Goal: Book appointment/travel/reservation

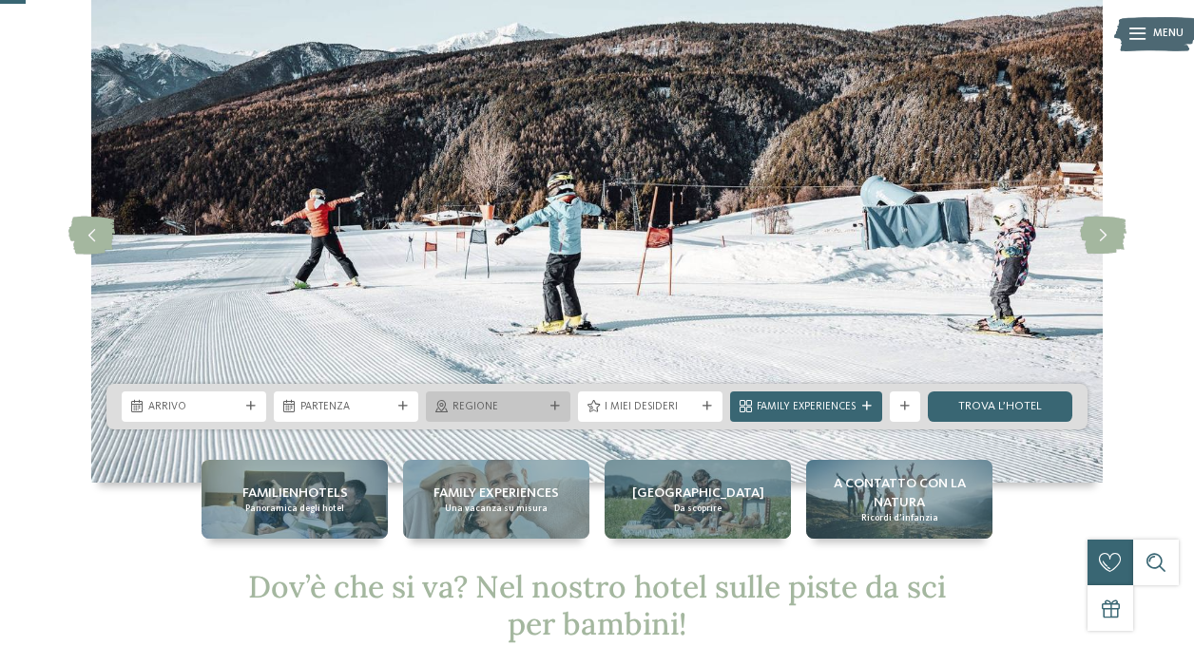
click at [549, 403] on div at bounding box center [555, 407] width 15 height 10
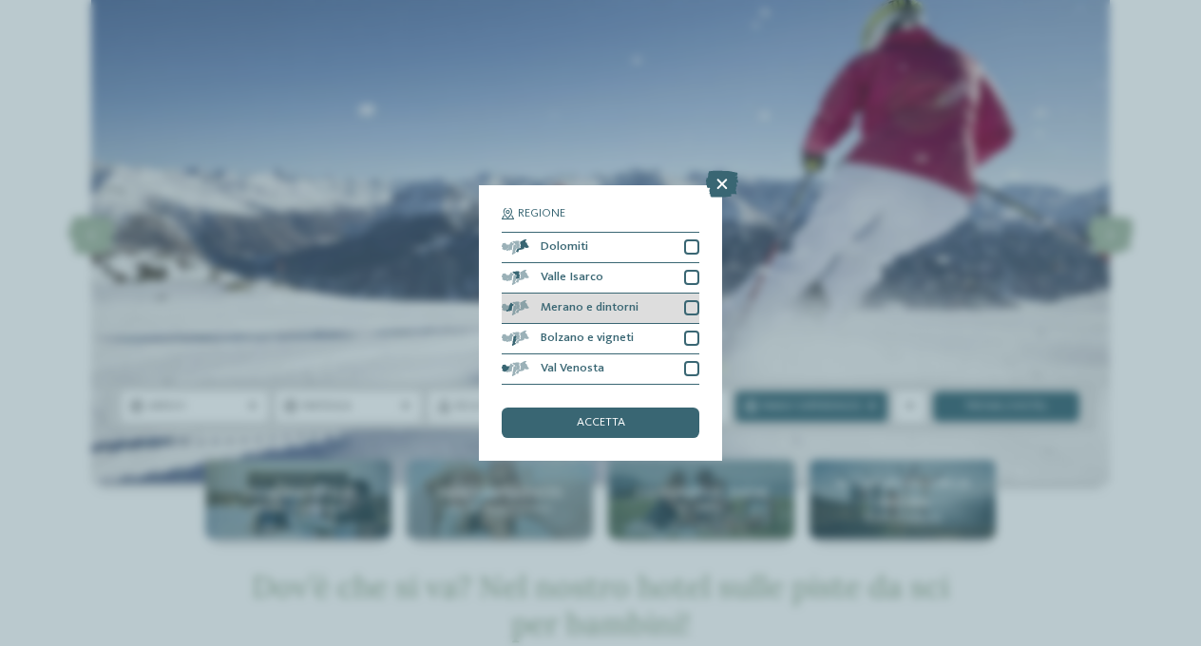
click at [692, 300] on div at bounding box center [691, 307] width 15 height 15
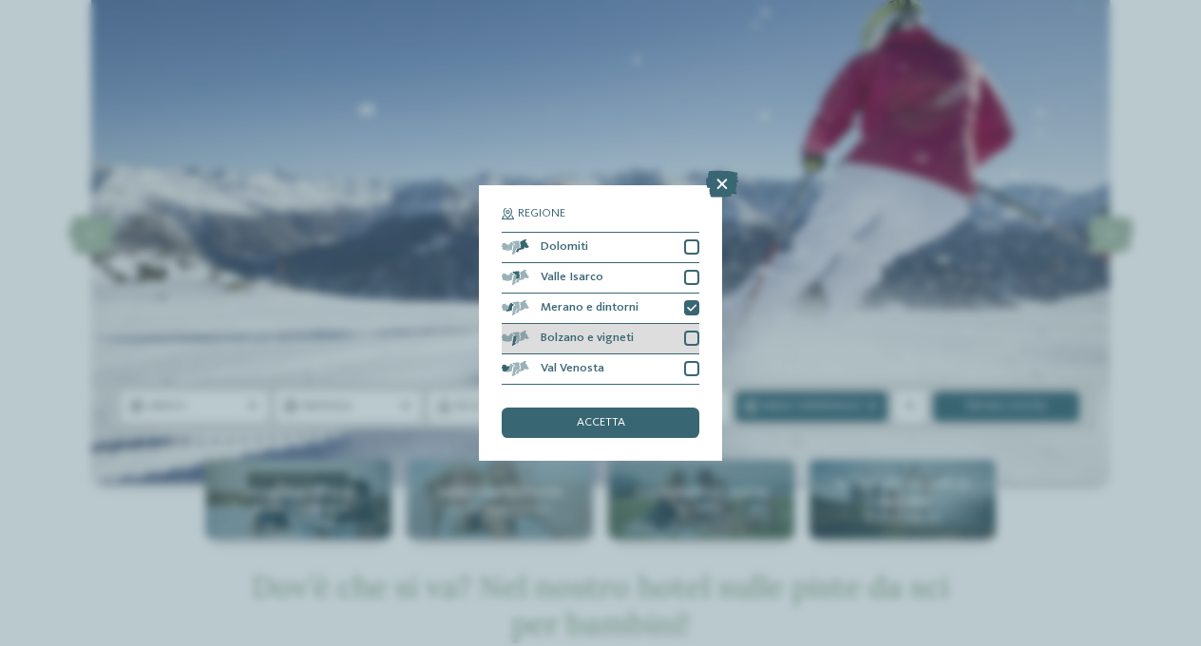
click at [686, 331] on div at bounding box center [691, 338] width 15 height 15
click at [696, 355] on div "Val Venosta" at bounding box center [601, 370] width 198 height 30
click at [703, 185] on div "Regione Dolomiti [GEOGRAPHIC_DATA]" at bounding box center [600, 323] width 243 height 276
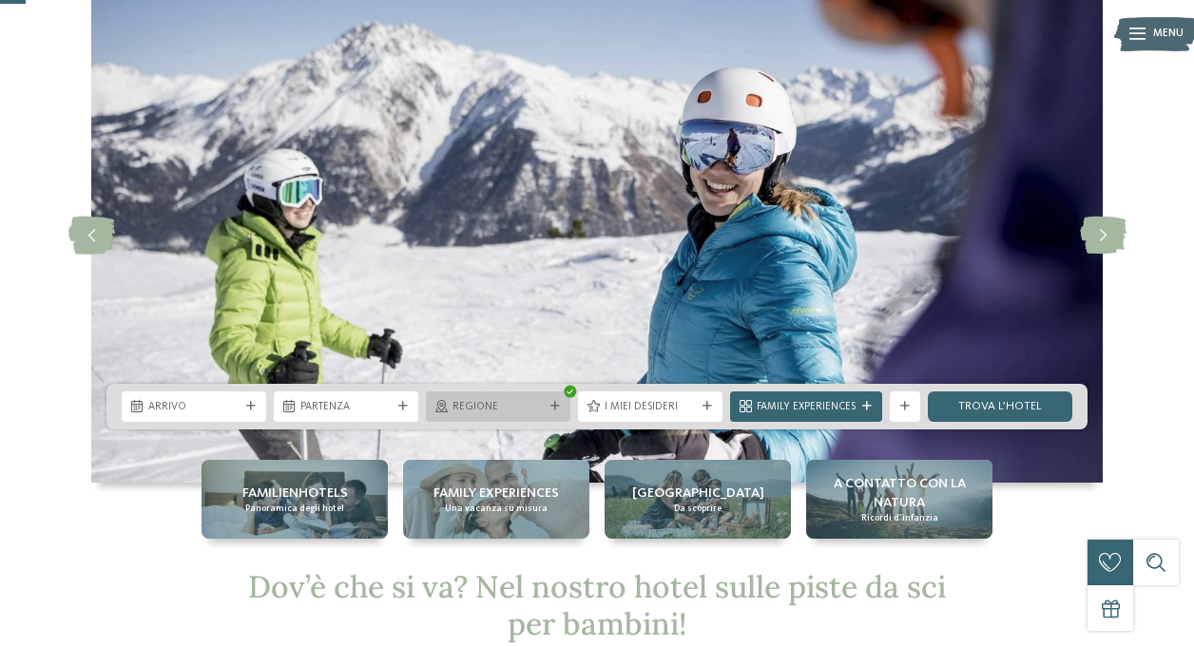
click at [517, 409] on span "Regione" at bounding box center [497, 407] width 91 height 15
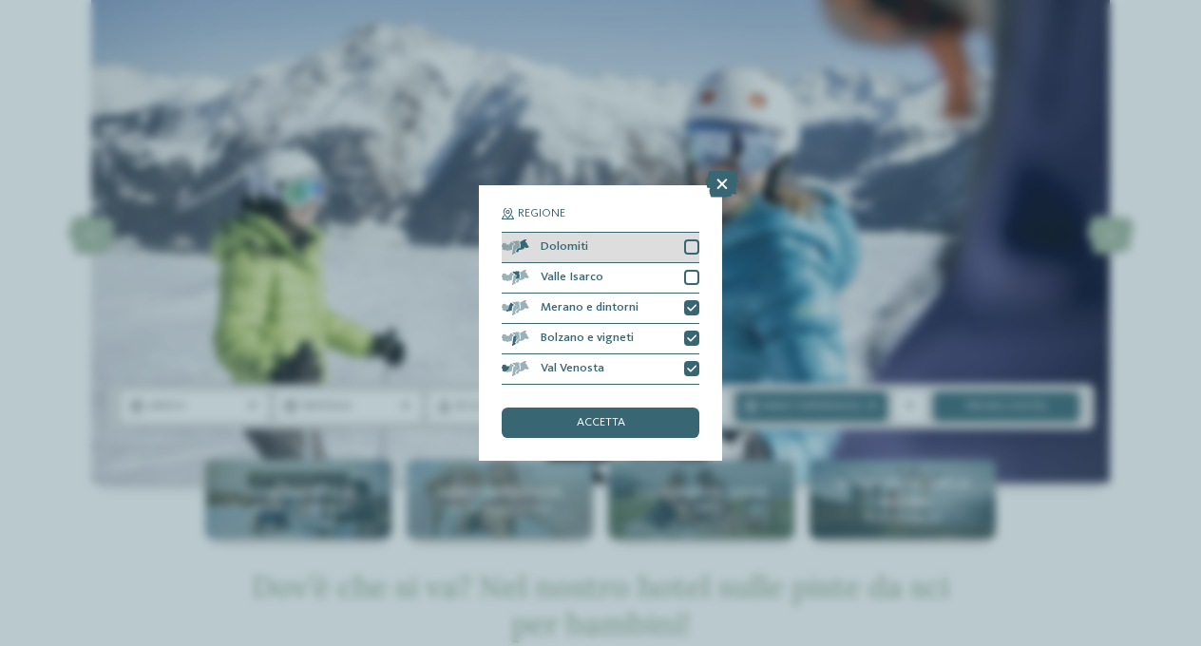
click at [698, 240] on div at bounding box center [691, 247] width 15 height 15
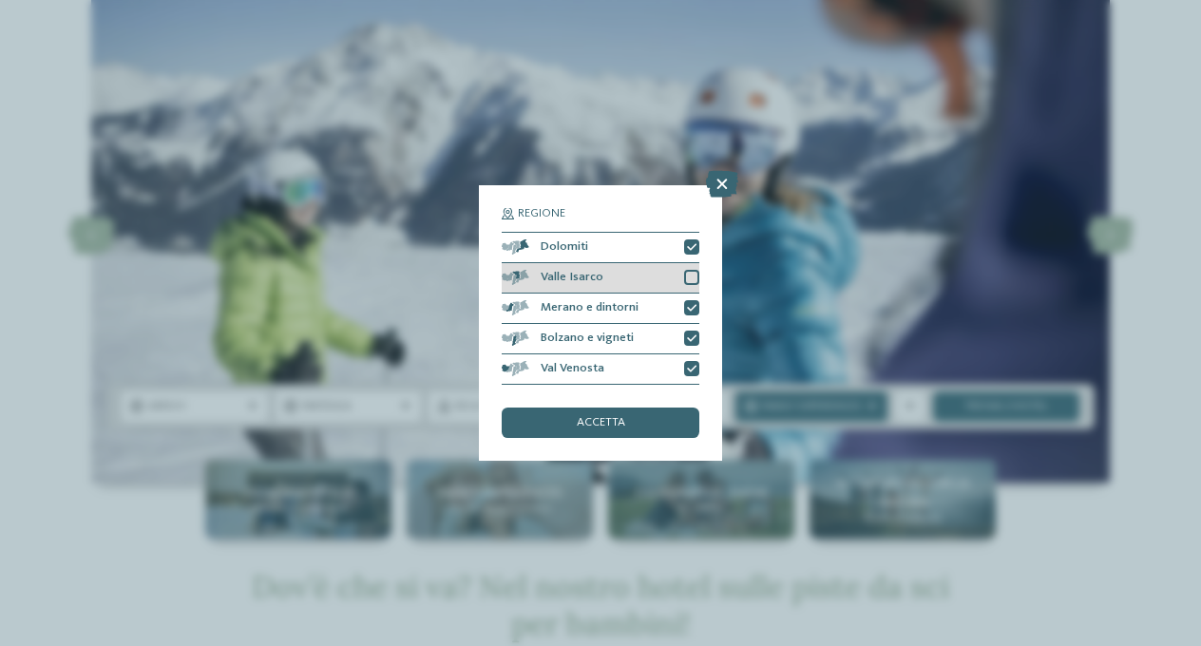
click at [695, 270] on div at bounding box center [691, 277] width 15 height 15
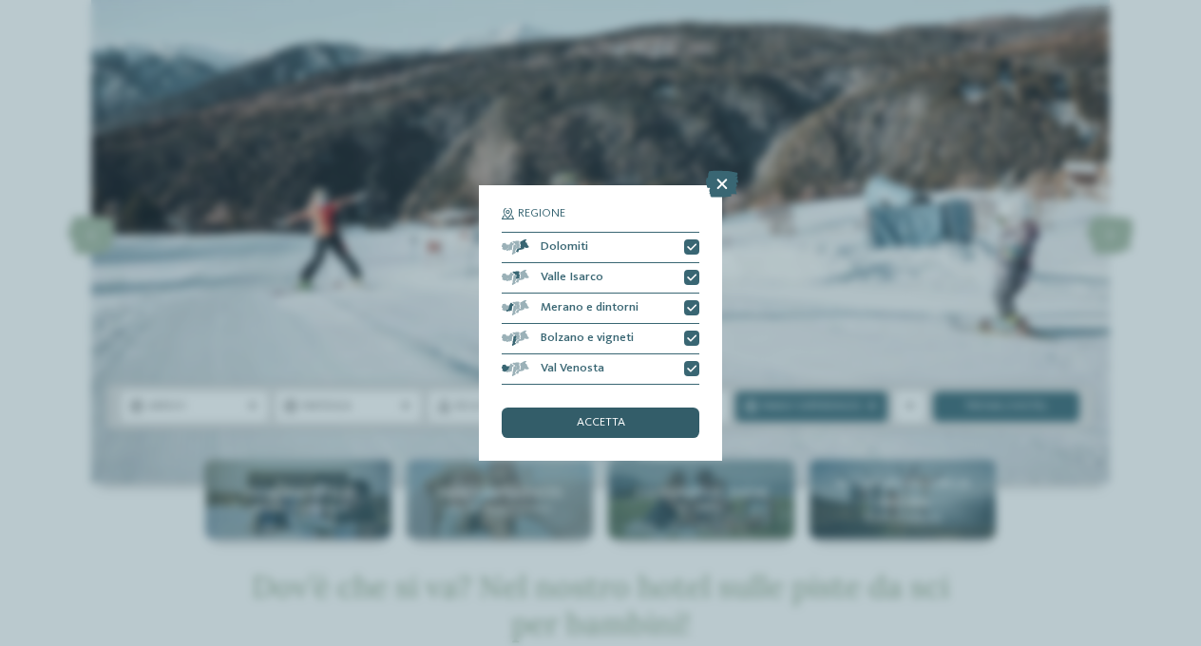
click at [607, 417] on span "accetta" at bounding box center [601, 423] width 48 height 12
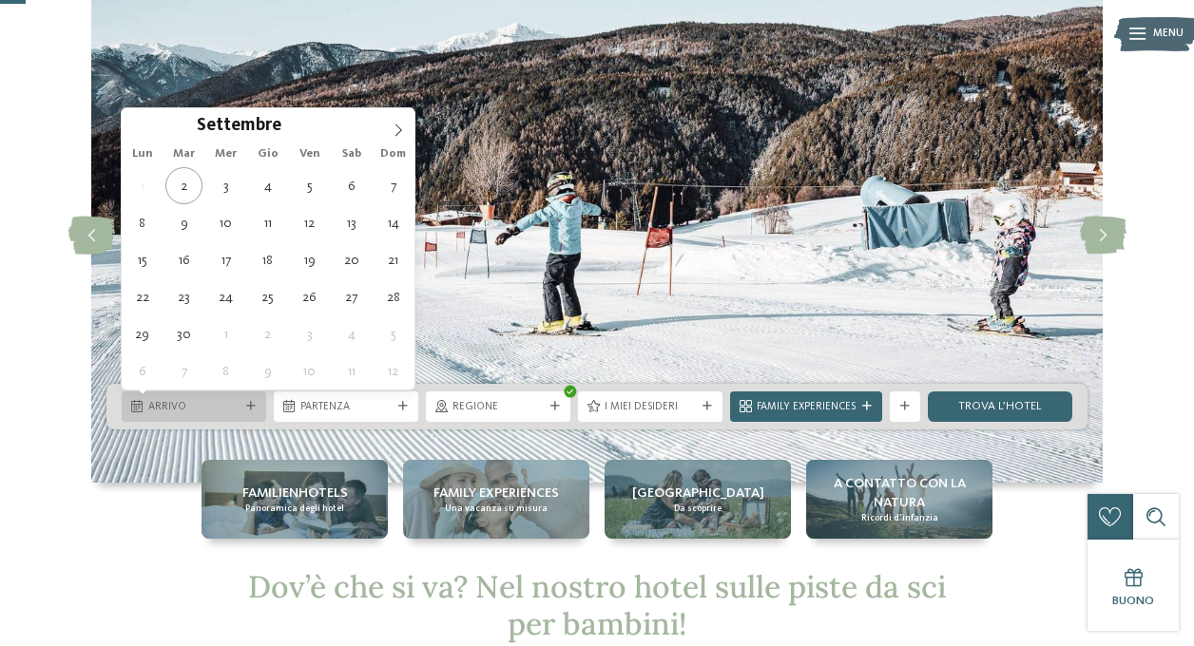
click at [180, 401] on span "Arrivo" at bounding box center [193, 407] width 91 height 15
click at [394, 131] on icon at bounding box center [398, 130] width 13 height 13
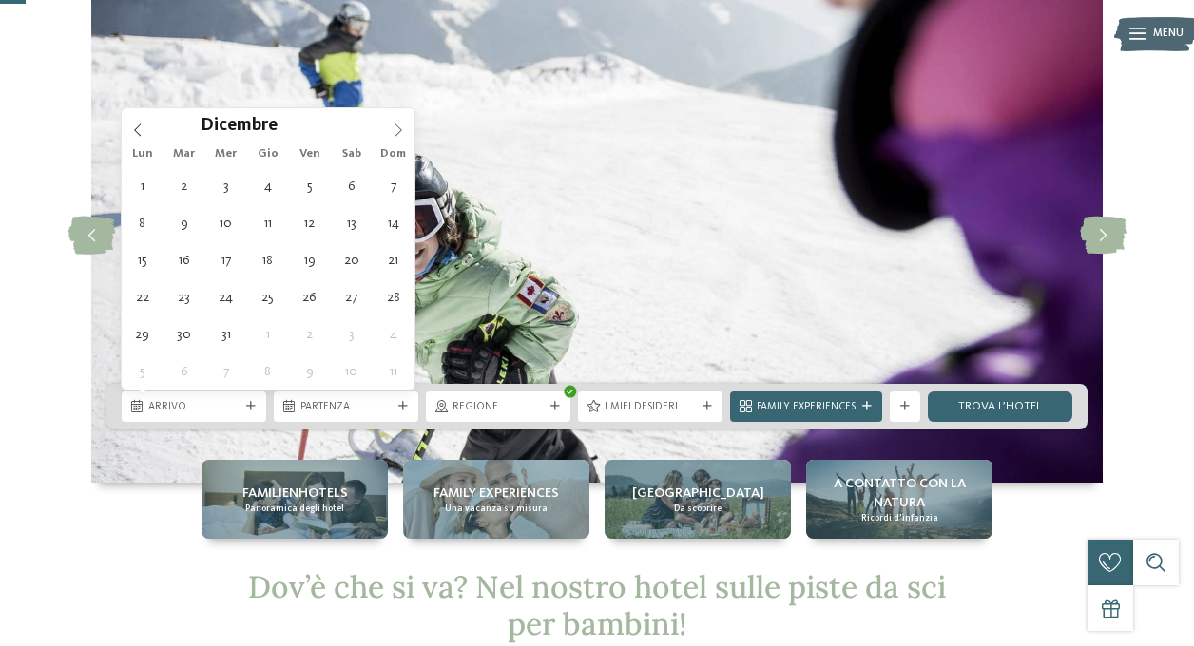
type input "****"
click at [394, 131] on icon at bounding box center [398, 130] width 13 height 13
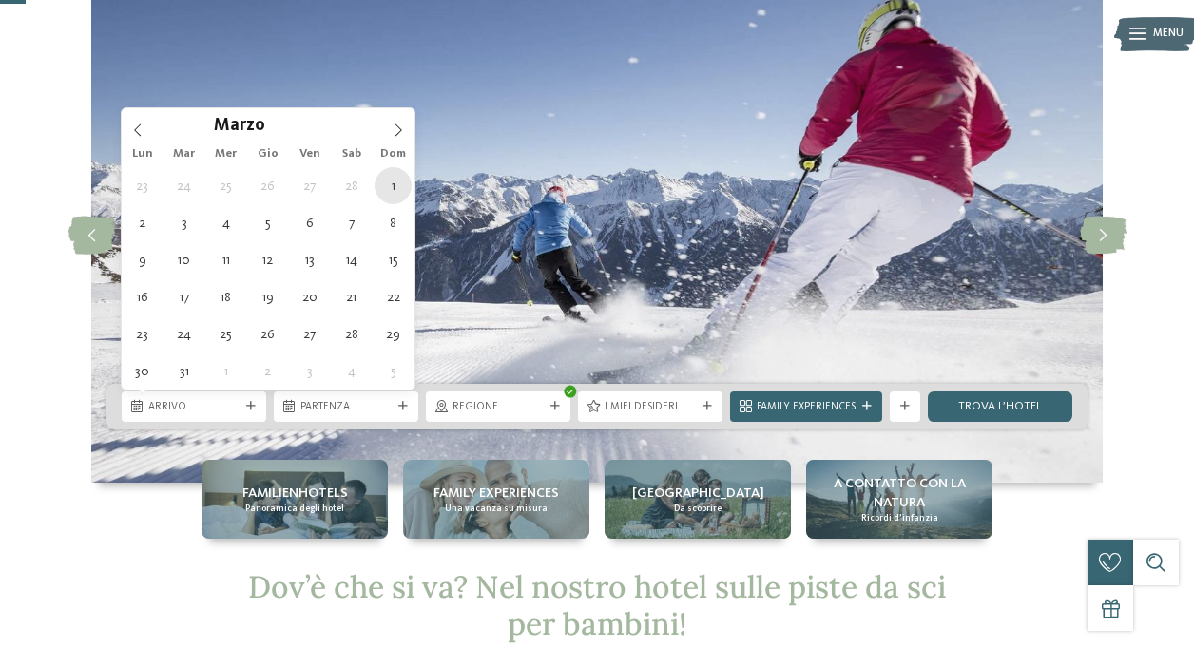
type div "[DATE]"
type input "****"
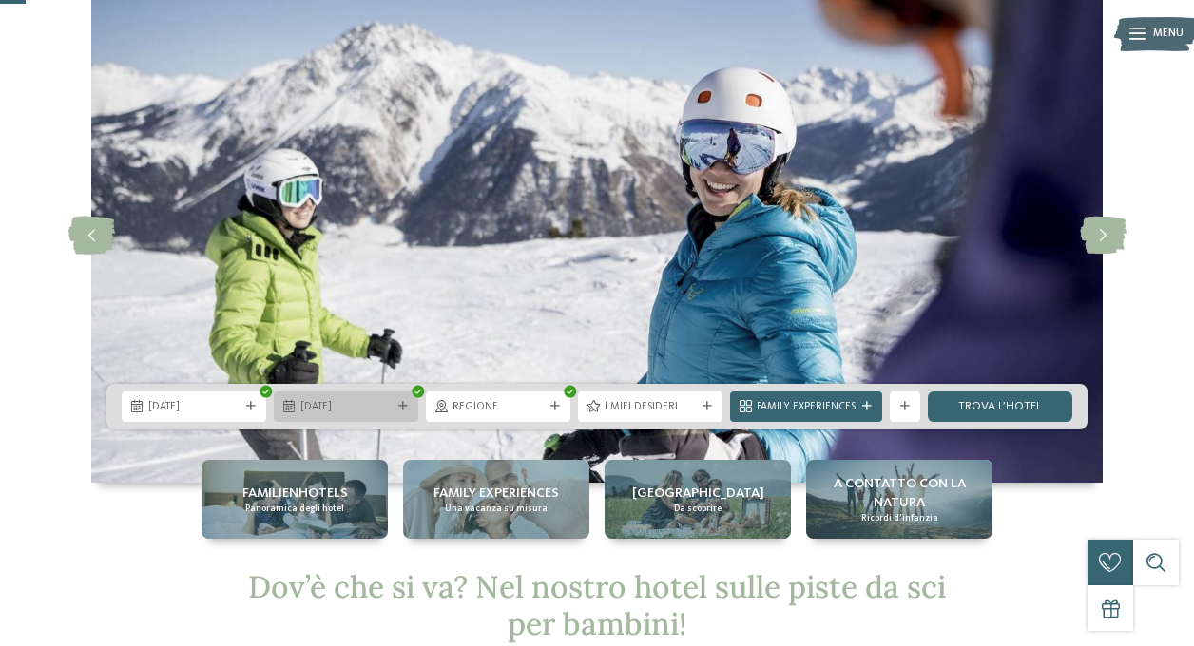
click at [365, 411] on span "[DATE]" at bounding box center [345, 407] width 91 height 15
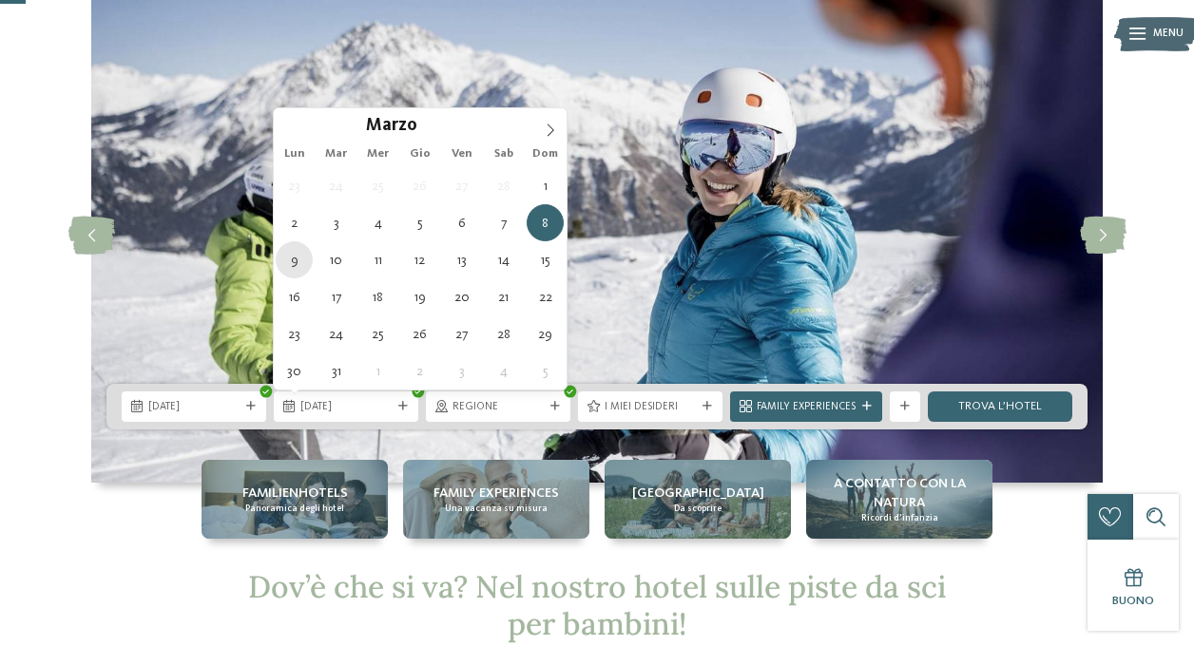
type div "[DATE]"
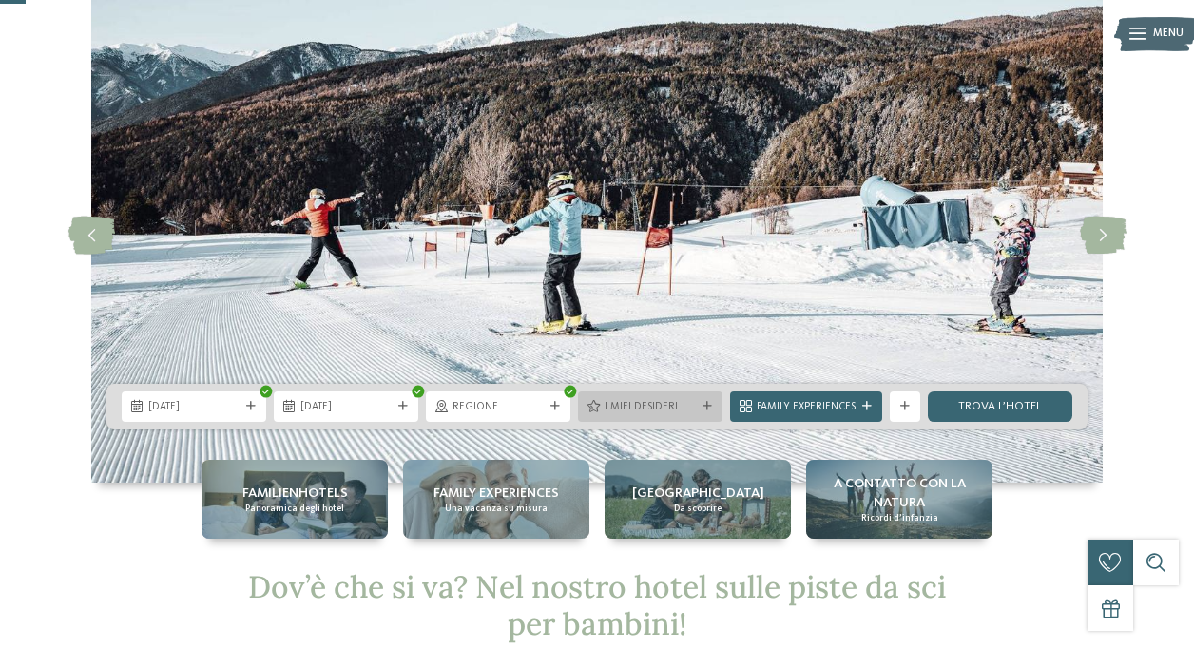
click at [686, 405] on span "I miei desideri" at bounding box center [650, 407] width 91 height 15
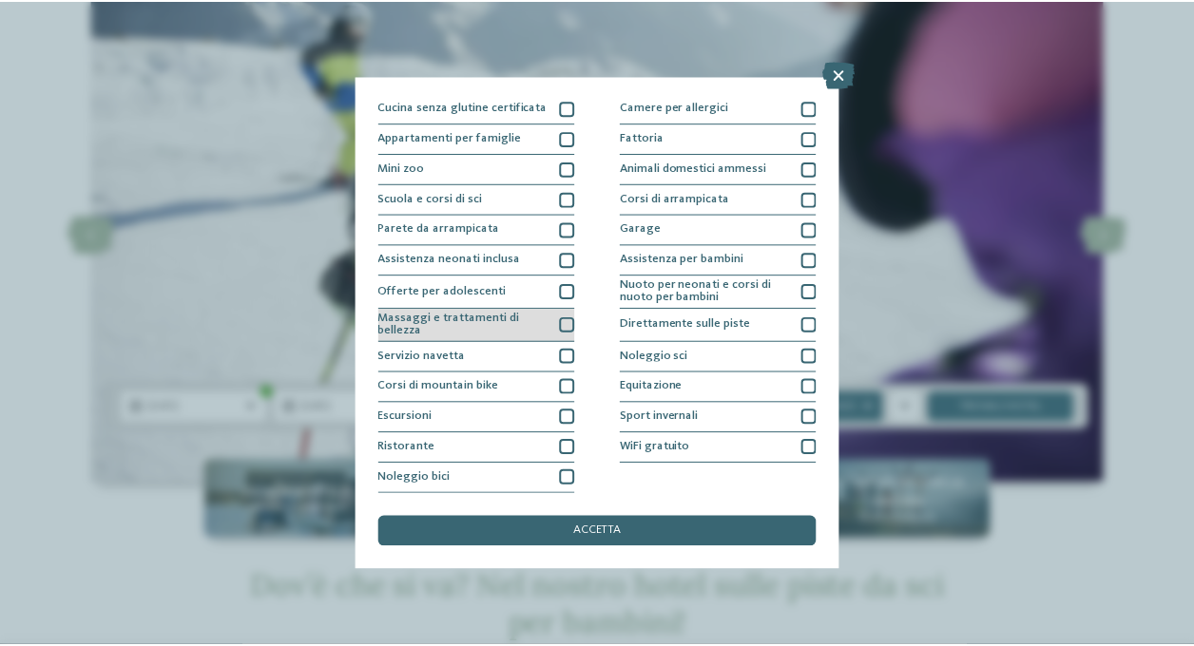
scroll to position [300, 0]
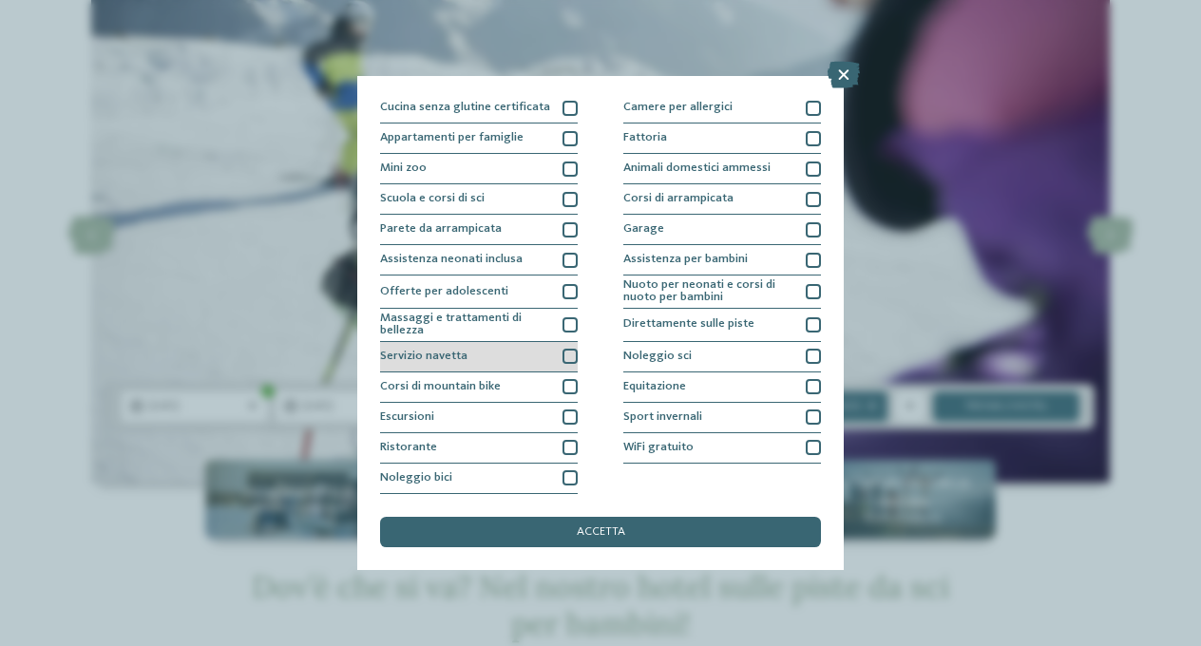
click at [567, 349] on div at bounding box center [570, 356] width 15 height 15
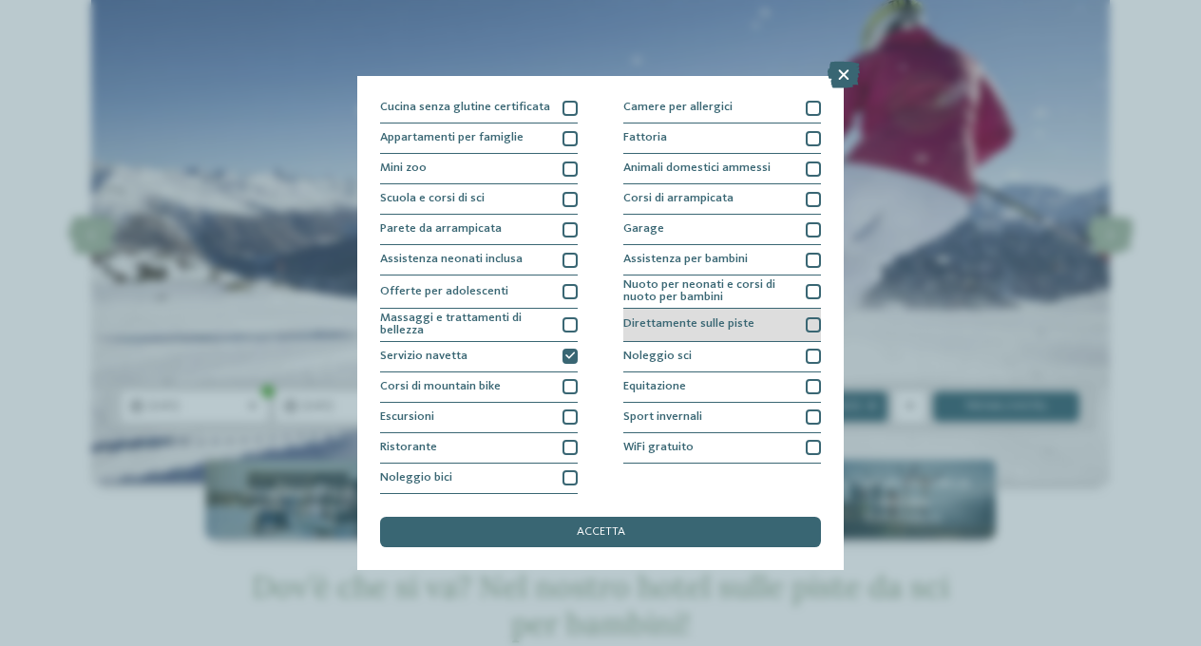
click at [812, 317] on div at bounding box center [813, 324] width 15 height 15
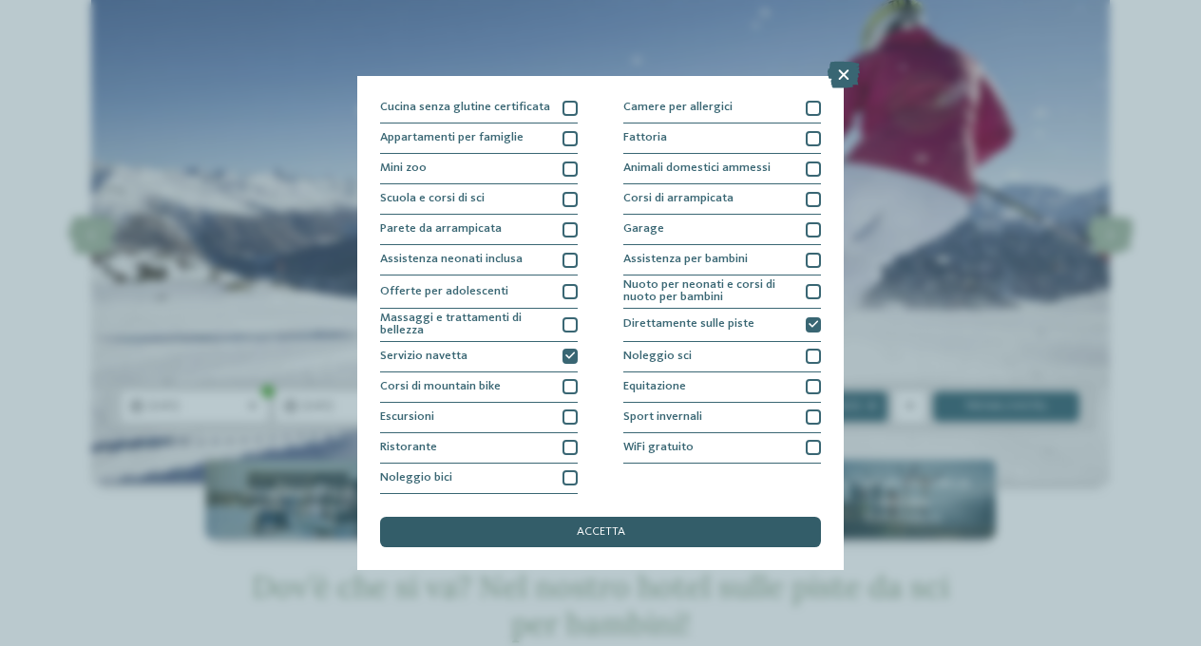
click at [595, 527] on span "accetta" at bounding box center [601, 533] width 48 height 12
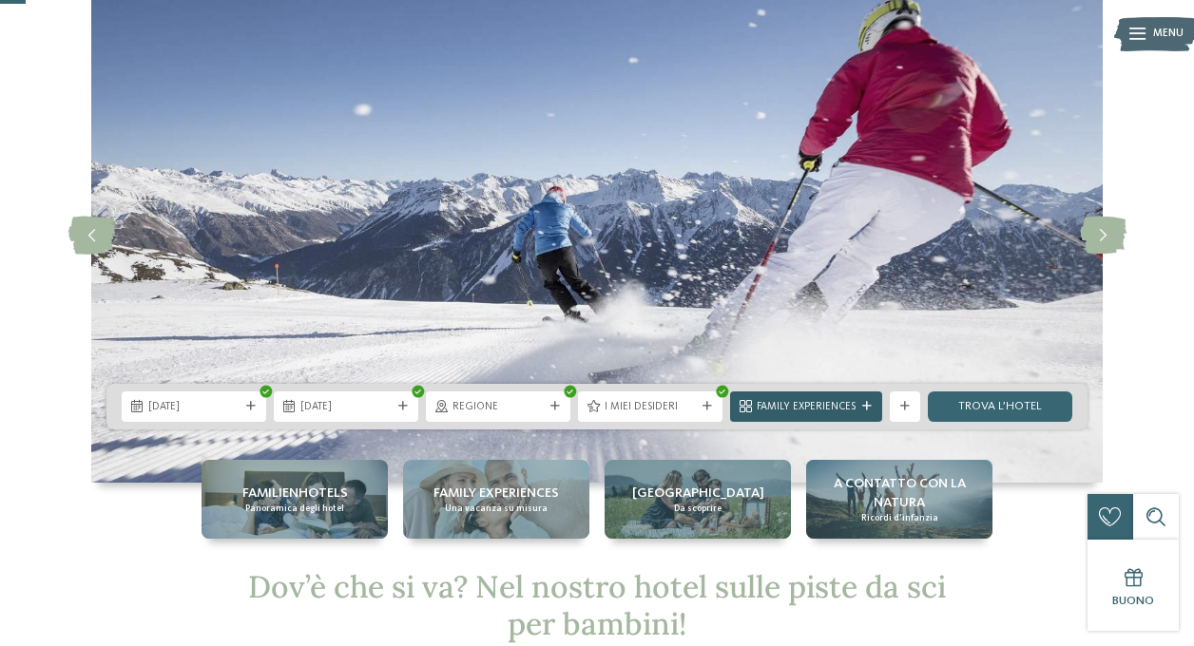
click at [845, 408] on span "Family Experiences" at bounding box center [806, 407] width 99 height 15
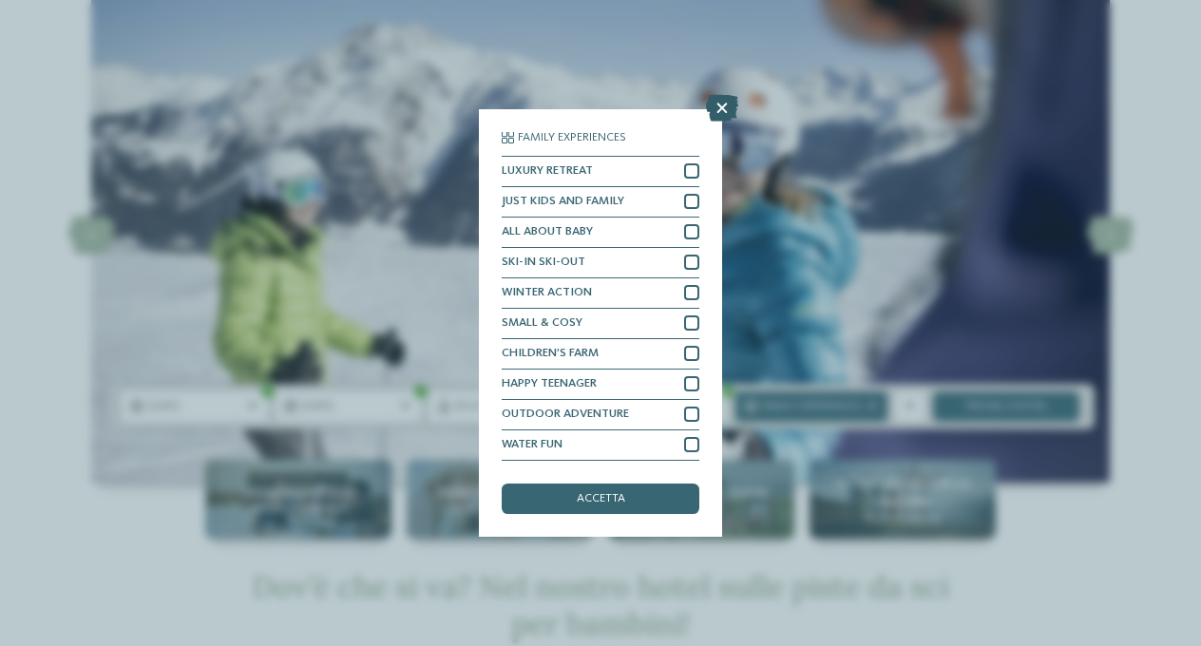
click at [721, 95] on icon at bounding box center [722, 108] width 32 height 27
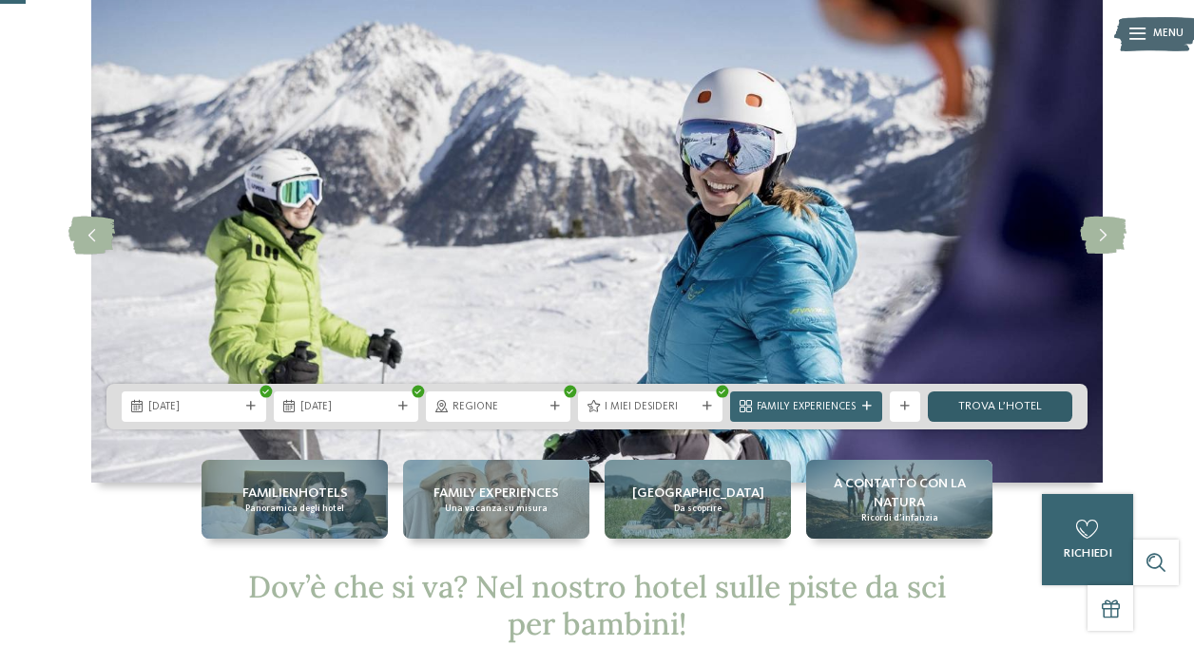
click at [1018, 406] on link "trova l’hotel" at bounding box center [1000, 407] width 144 height 30
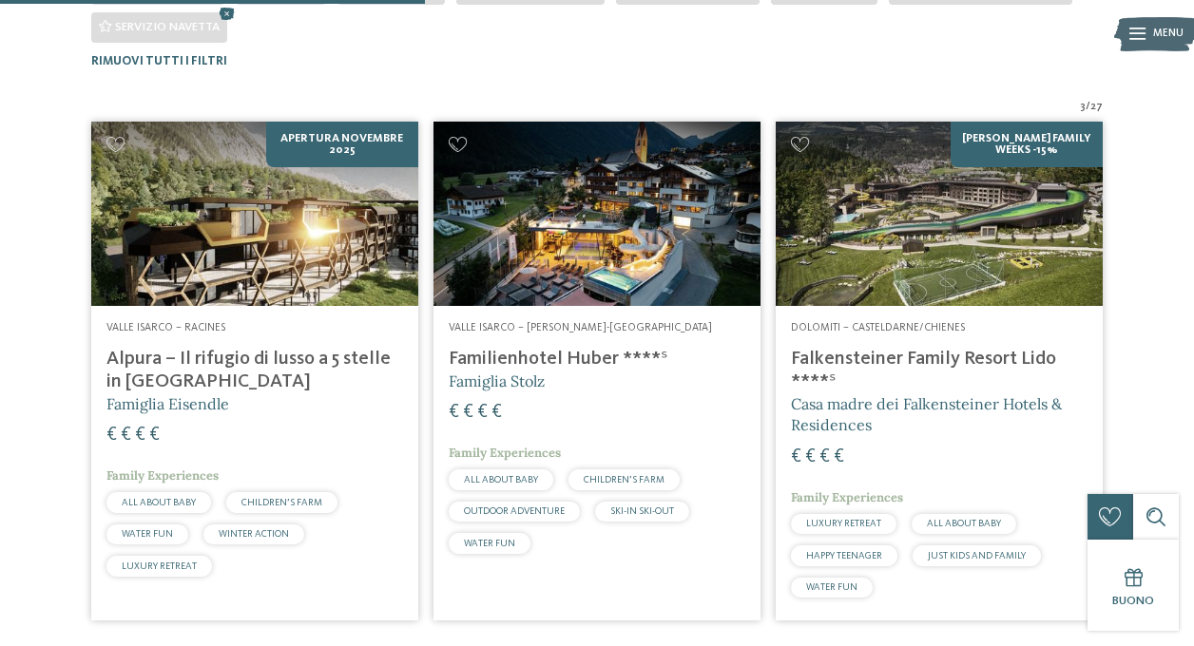
scroll to position [487, 0]
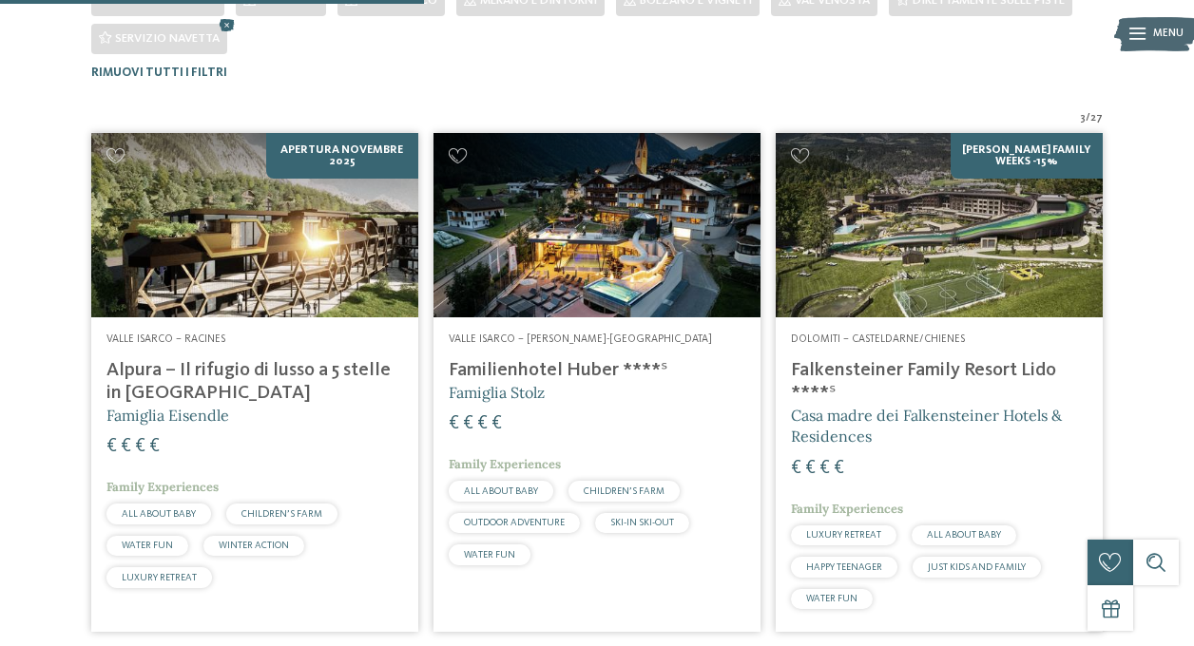
click at [579, 250] on img at bounding box center [596, 224] width 327 height 183
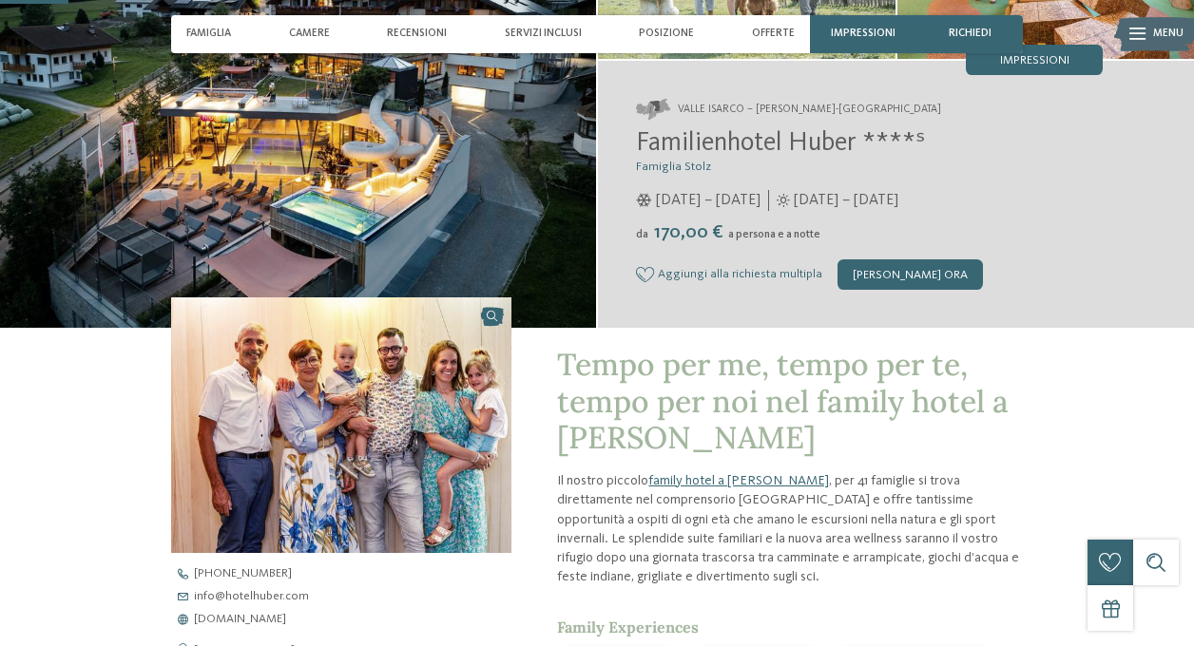
scroll to position [322, 0]
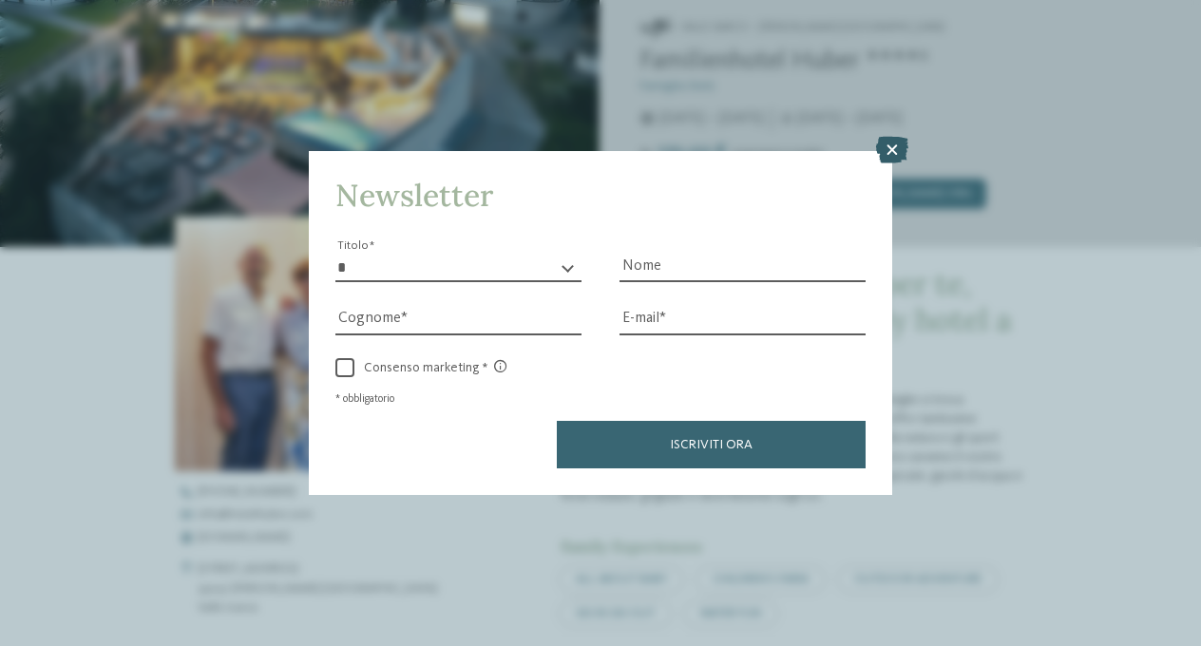
click at [892, 137] on icon at bounding box center [892, 150] width 32 height 27
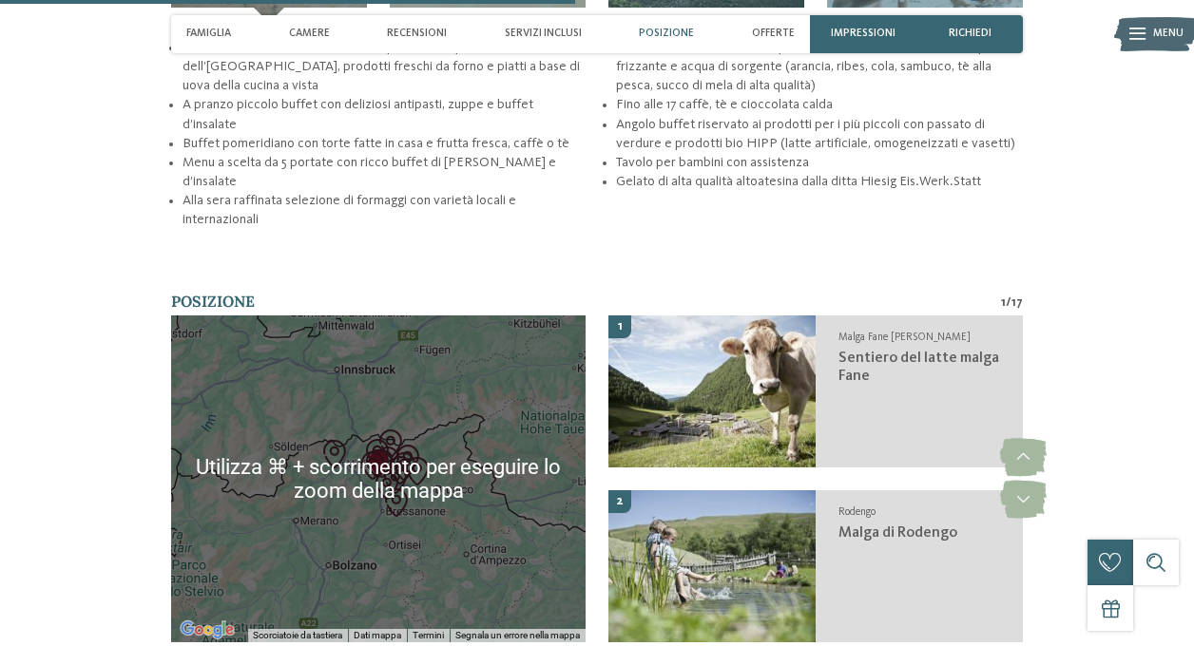
scroll to position [2643, 0]
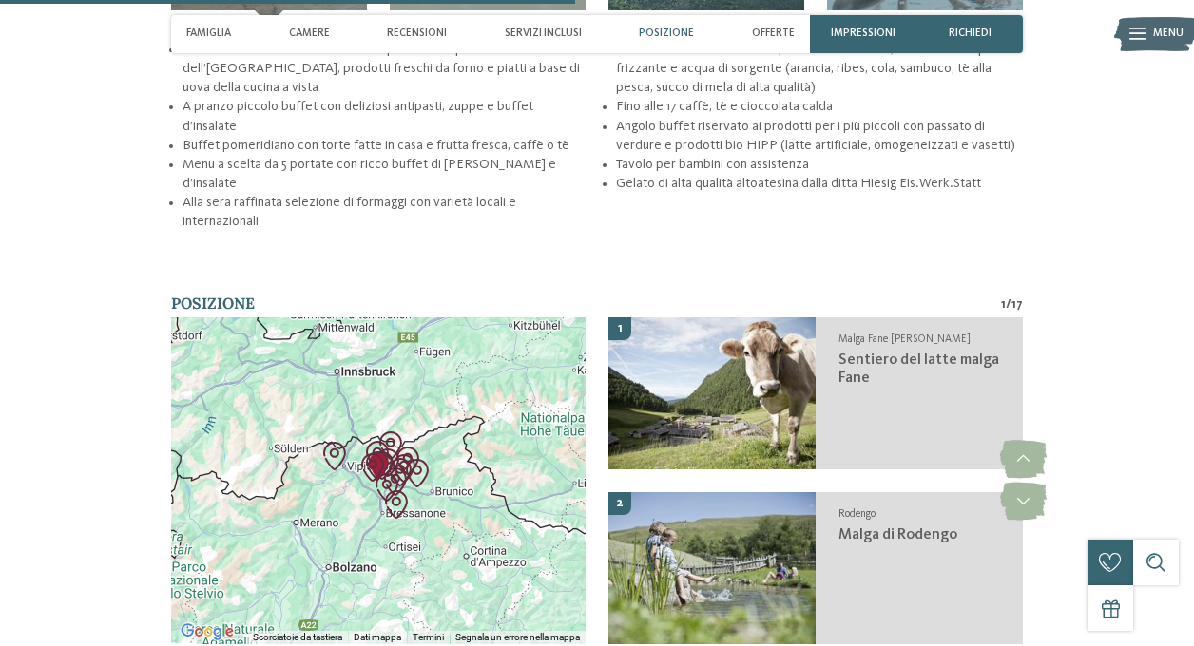
click at [294, 514] on div at bounding box center [378, 480] width 414 height 327
click at [417, 505] on div at bounding box center [378, 480] width 414 height 327
click at [408, 459] on img "KronAction" at bounding box center [417, 473] width 29 height 29
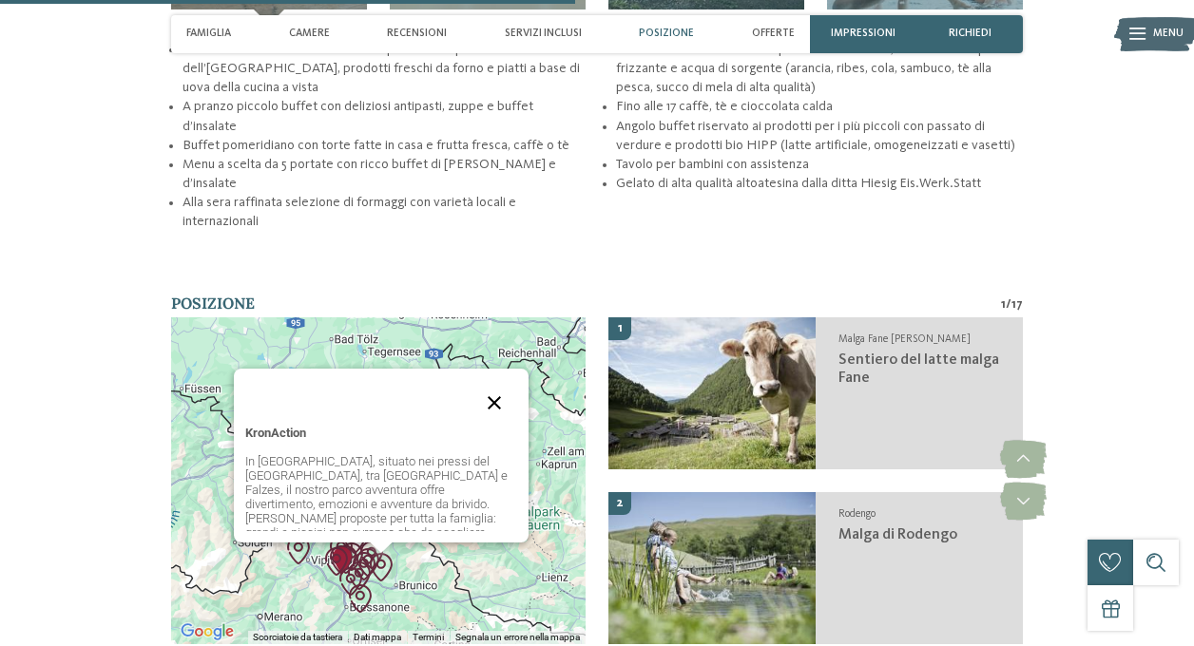
click at [495, 380] on button "Chiudi" at bounding box center [494, 403] width 46 height 46
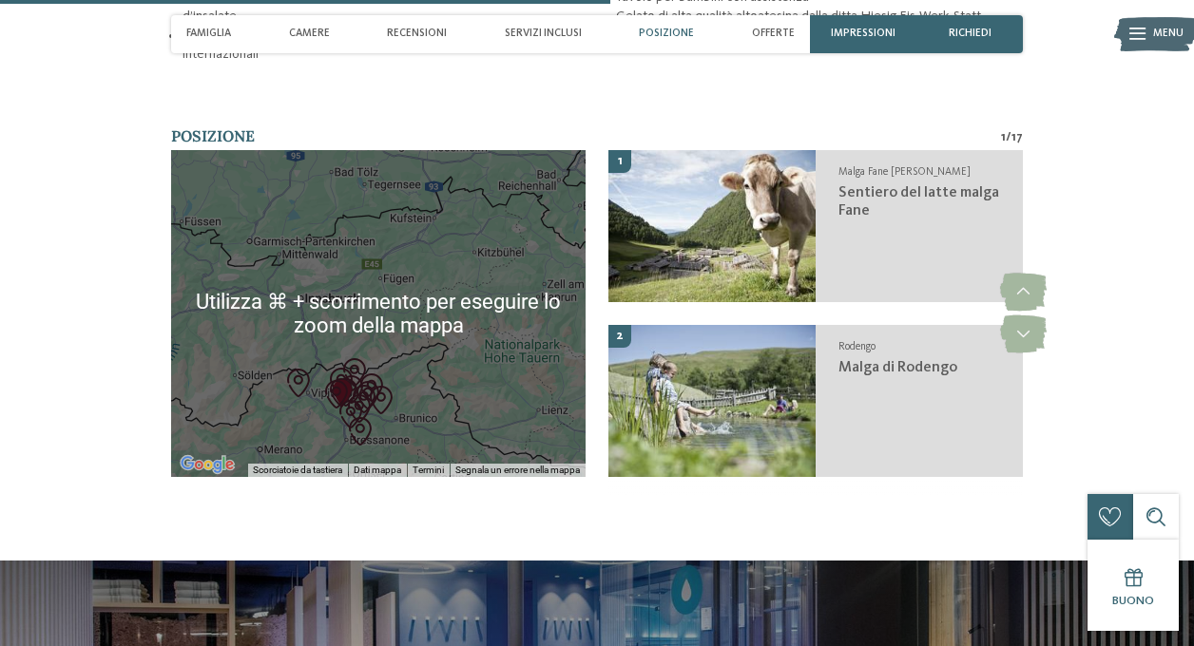
scroll to position [2800, 0]
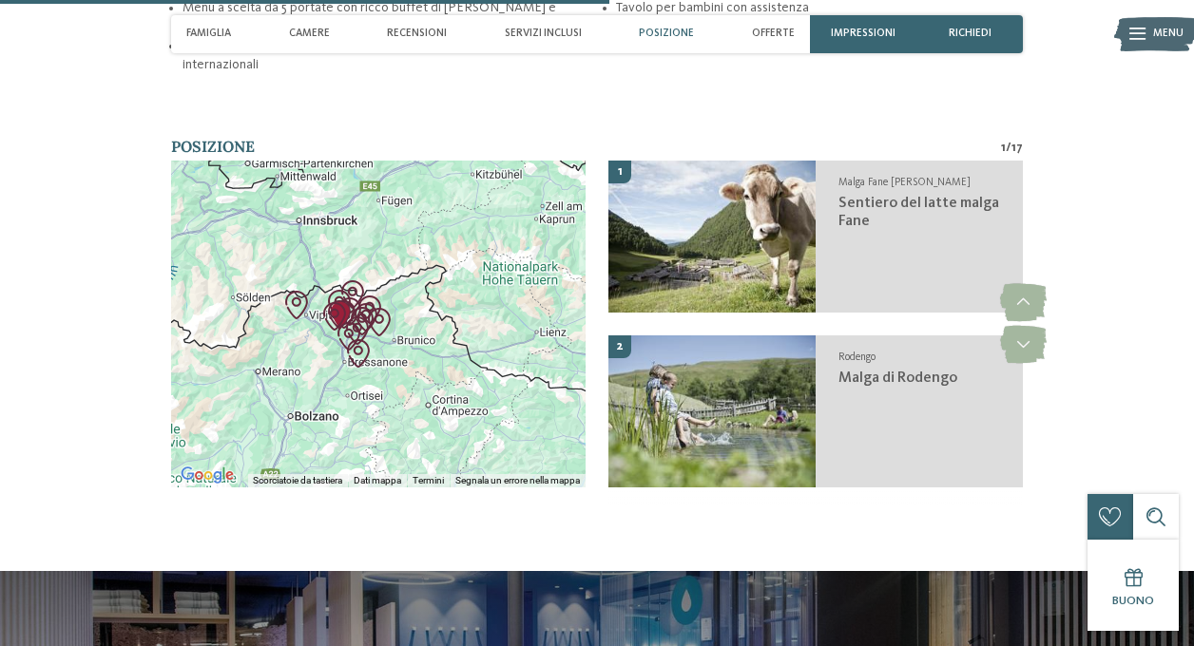
drag, startPoint x: 471, startPoint y: 298, endPoint x: 470, endPoint y: 207, distance: 90.3
click at [470, 207] on div at bounding box center [378, 324] width 414 height 327
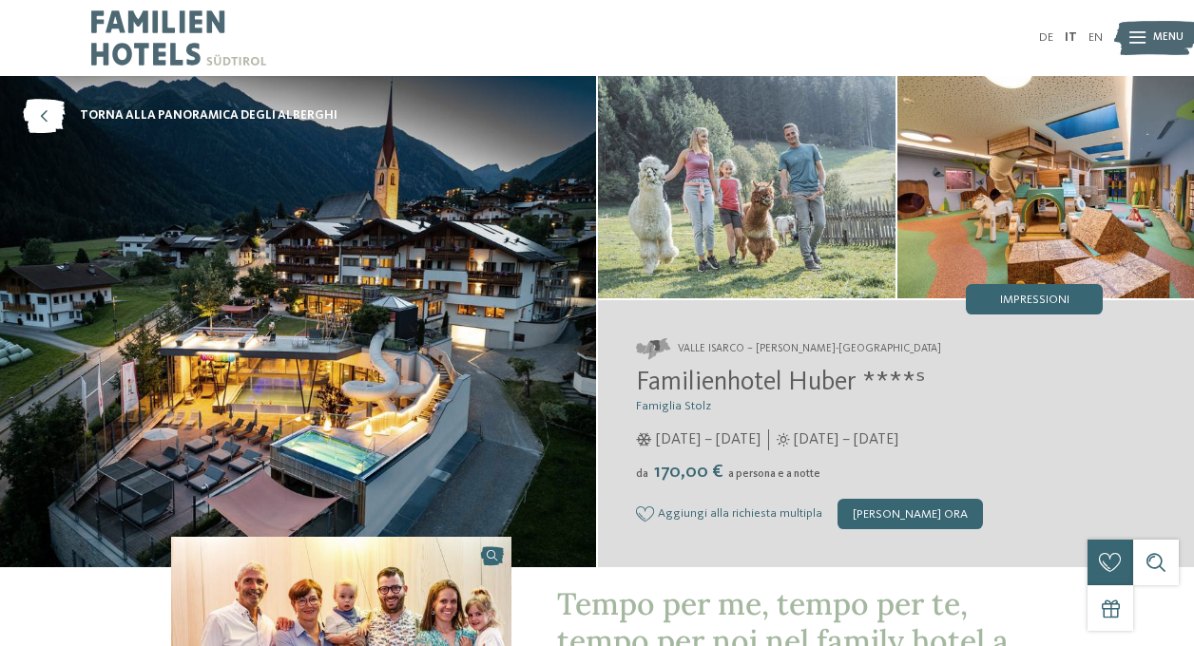
scroll to position [0, 0]
drag, startPoint x: 637, startPoint y: 377, endPoint x: 858, endPoint y: 380, distance: 221.5
click at [858, 381] on span "Familienhotel Huber ****ˢ" at bounding box center [780, 383] width 289 height 27
copy span "Familienhotel Huber"
